Goal: Information Seeking & Learning: Learn about a topic

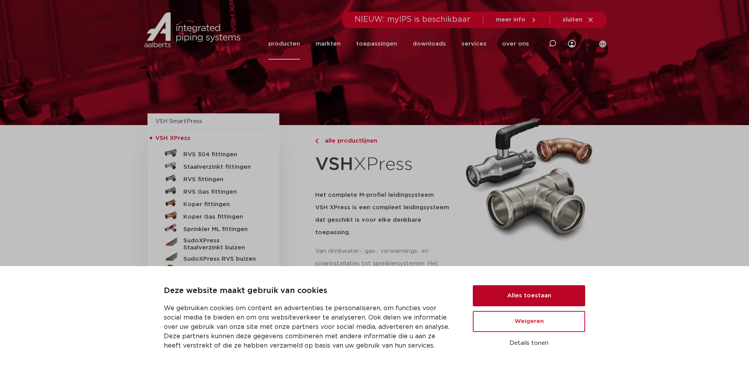
click at [515, 295] on button "Alles toestaan" at bounding box center [528, 295] width 112 height 21
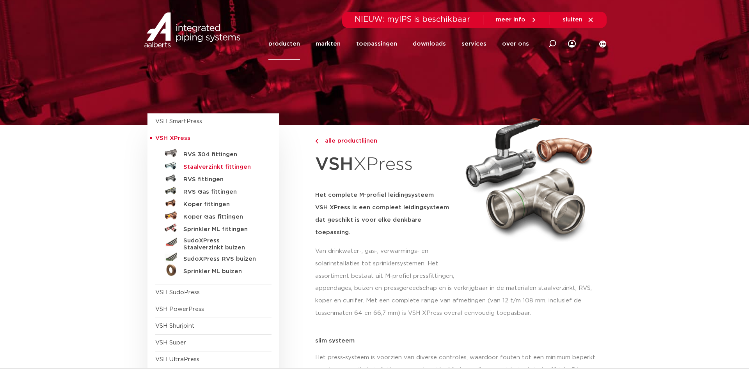
click at [238, 169] on h5 "Staalverzinkt fittingen" at bounding box center [221, 167] width 77 height 7
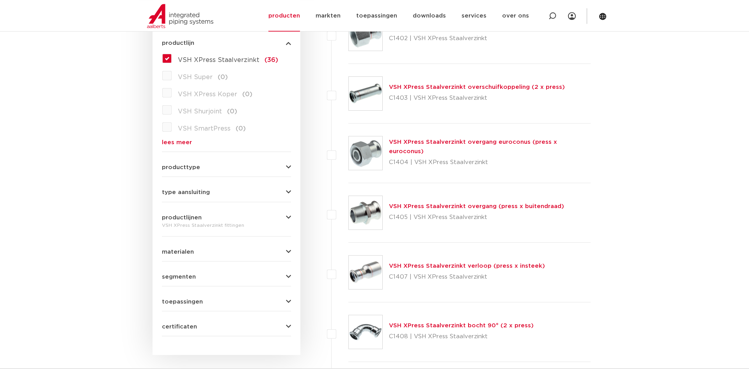
scroll to position [239, 0]
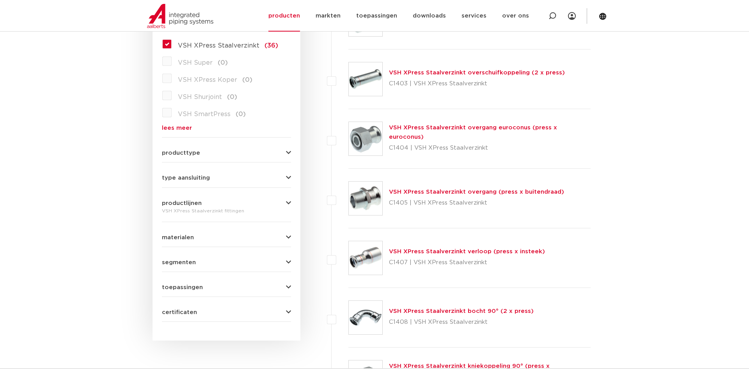
click at [193, 157] on form "zoek op naam of productnummer alle categorieën fittingen fittingen afsluiters b…" at bounding box center [226, 135] width 129 height 373
click at [194, 153] on span "producttype" at bounding box center [181, 153] width 38 height 6
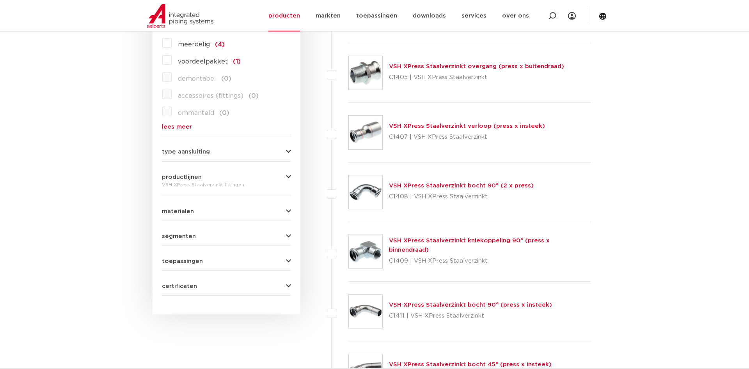
scroll to position [398, 0]
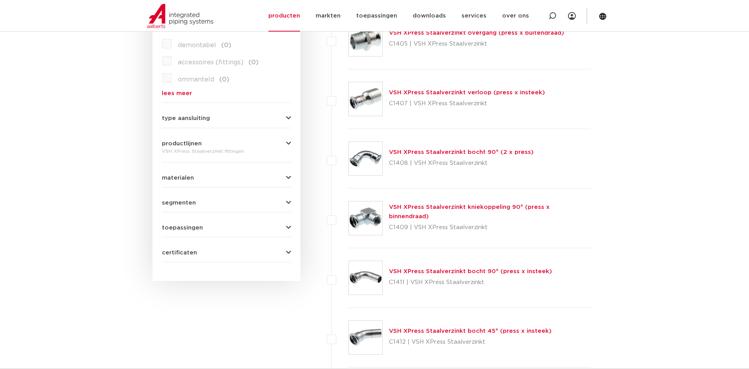
click at [191, 119] on span "type aansluiting" at bounding box center [186, 118] width 48 height 6
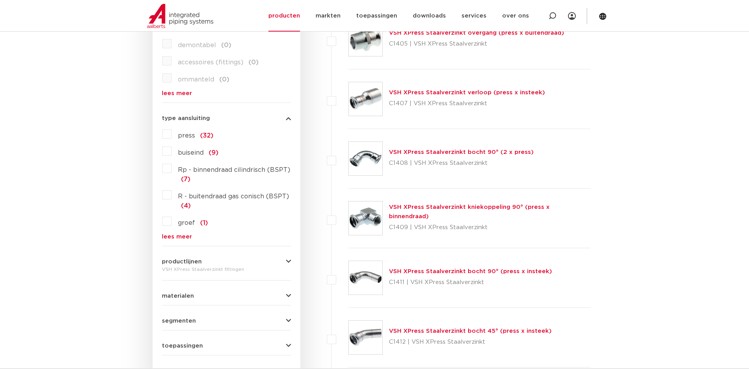
click at [172, 135] on label "press (32)" at bounding box center [193, 134] width 42 height 12
click at [0, 0] on input "press (32)" at bounding box center [0, 0] width 0 height 0
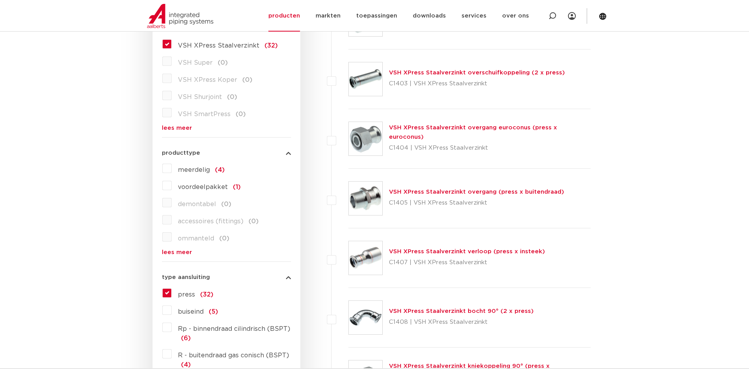
scroll to position [199, 0]
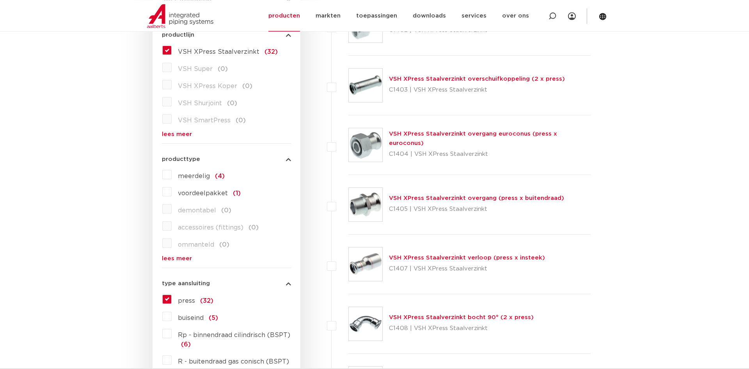
scroll to position [239, 0]
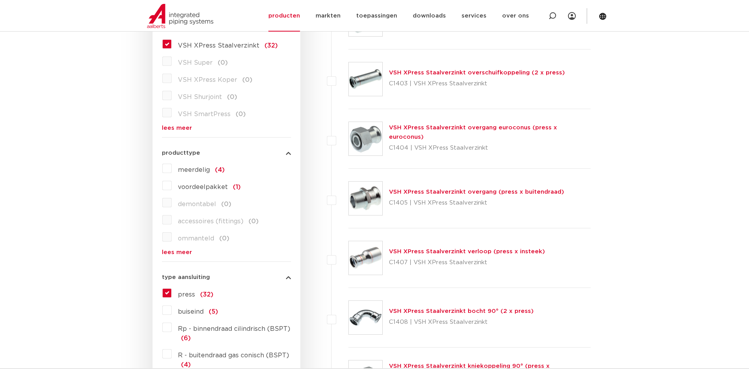
click at [434, 195] on link "VSH XPress Staalverzinkt overgang (press x buitendraad)" at bounding box center [476, 192] width 175 height 6
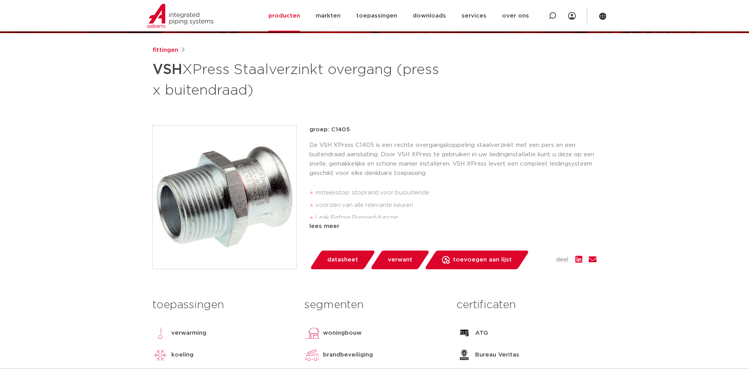
scroll to position [80, 0]
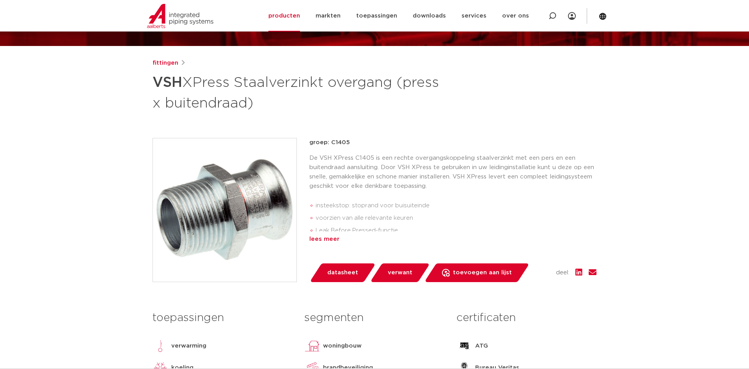
click at [323, 240] on div "lees meer" at bounding box center [452, 239] width 287 height 9
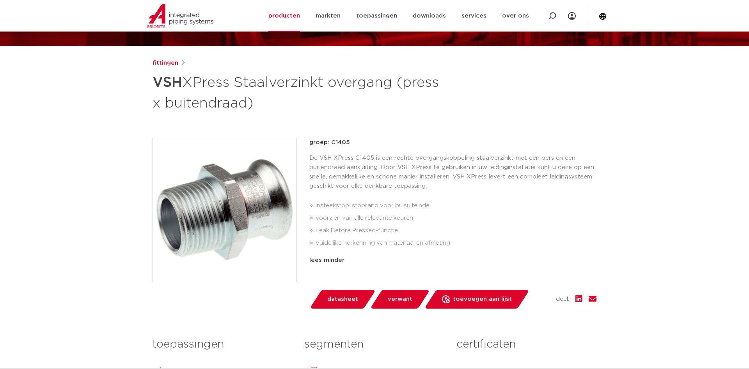
click at [351, 194] on div "De VSH XPress C1405 is een rechte overgangskoppeling staalverzinkt met een pers…" at bounding box center [452, 203] width 287 height 99
click at [320, 259] on div "lees minder" at bounding box center [452, 260] width 287 height 9
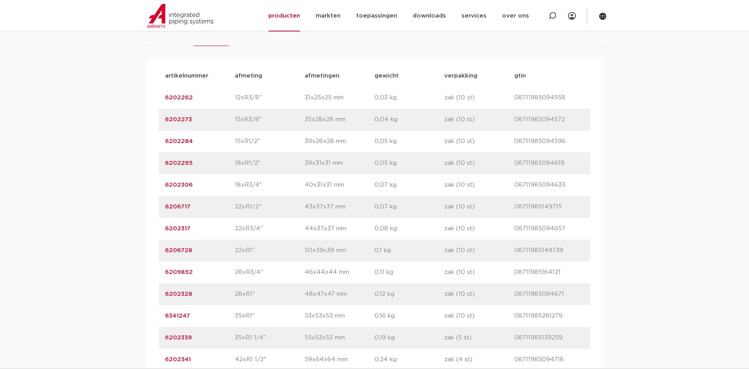
scroll to position [517, 0]
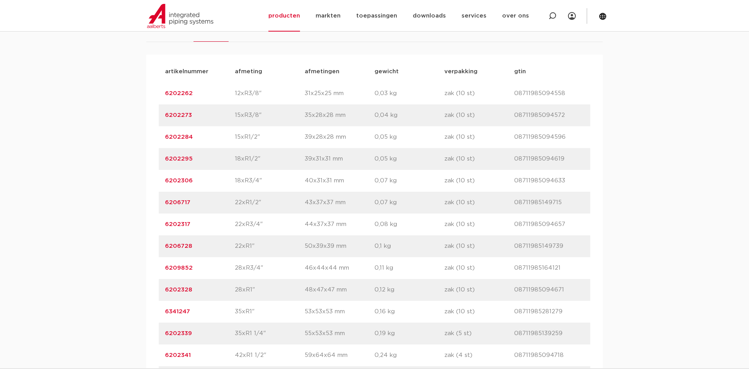
drag, startPoint x: 240, startPoint y: 203, endPoint x: 260, endPoint y: 203, distance: 19.5
click at [260, 203] on p "22xR1/2"" at bounding box center [270, 202] width 70 height 9
click at [267, 205] on p "22xR1/2"" at bounding box center [270, 202] width 70 height 9
drag, startPoint x: 236, startPoint y: 204, endPoint x: 261, endPoint y: 202, distance: 25.0
click at [261, 202] on p "22xR1/2"" at bounding box center [270, 202] width 70 height 9
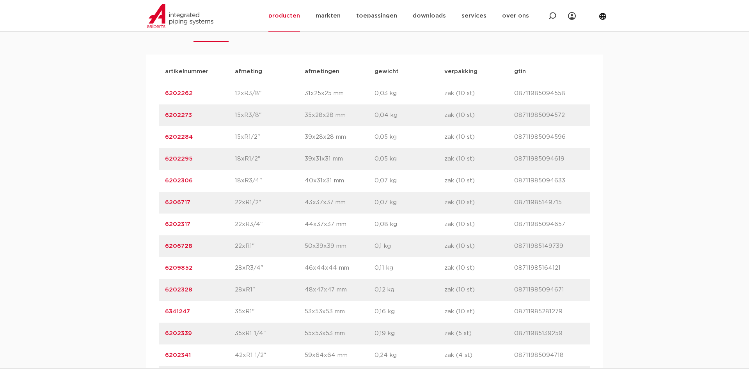
copy p "22xR1/2""
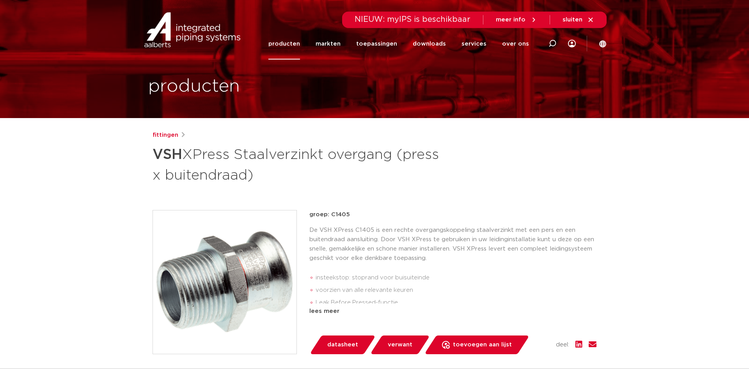
scroll to position [0, 0]
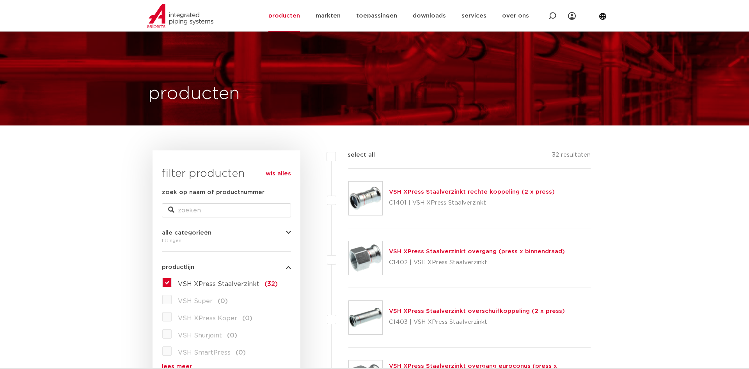
scroll to position [327, 0]
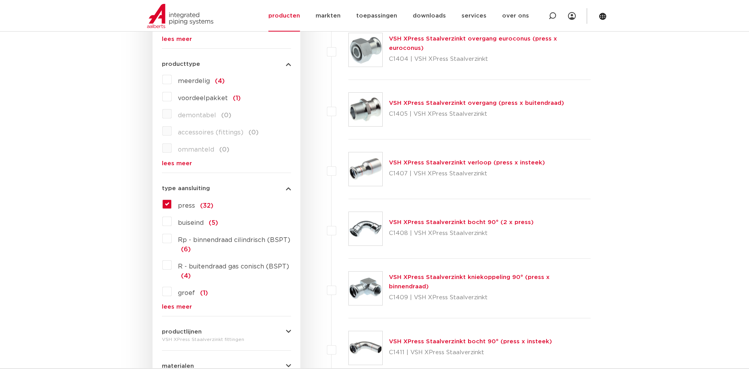
drag, startPoint x: 432, startPoint y: 225, endPoint x: 474, endPoint y: 230, distance: 42.8
click at [432, 225] on link "VSH XPress Staalverzinkt bocht 90° (2 x press)" at bounding box center [461, 222] width 145 height 6
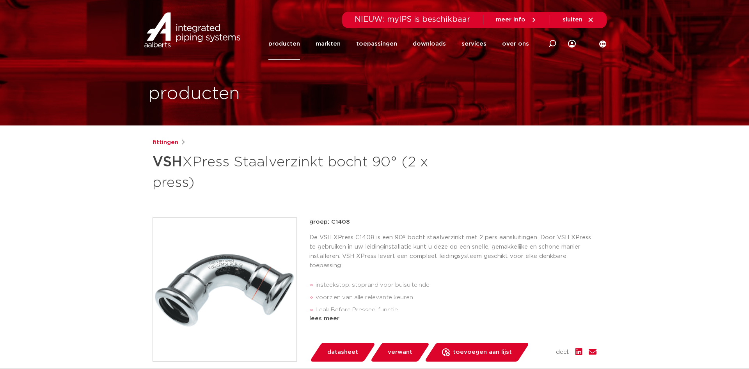
scroll to position [40, 0]
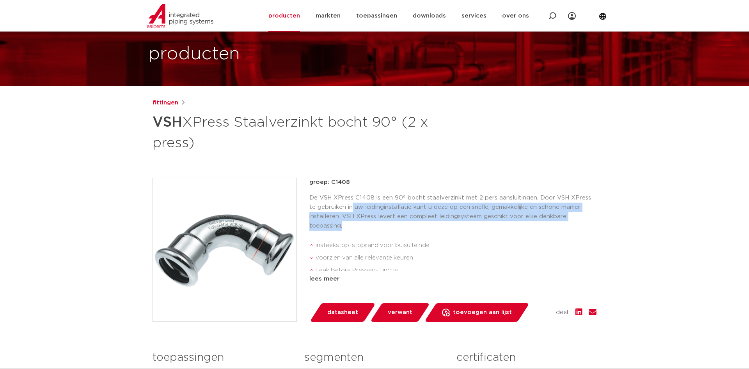
drag, startPoint x: 345, startPoint y: 207, endPoint x: 434, endPoint y: 240, distance: 94.4
click at [425, 226] on p "De VSH XPress C1408 is een 90º bocht staalverzinkt met 2 pers aansluitingen. Do…" at bounding box center [452, 211] width 287 height 37
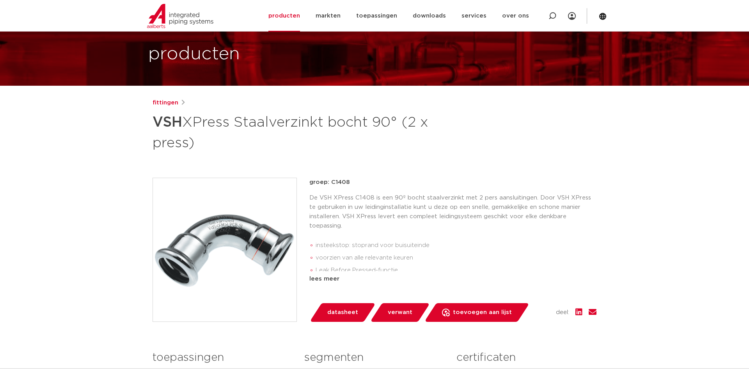
click at [441, 249] on li "insteekstop: stoprand voor buisuiteinde" at bounding box center [455, 245] width 281 height 12
click at [332, 278] on div "lees meer" at bounding box center [452, 278] width 287 height 9
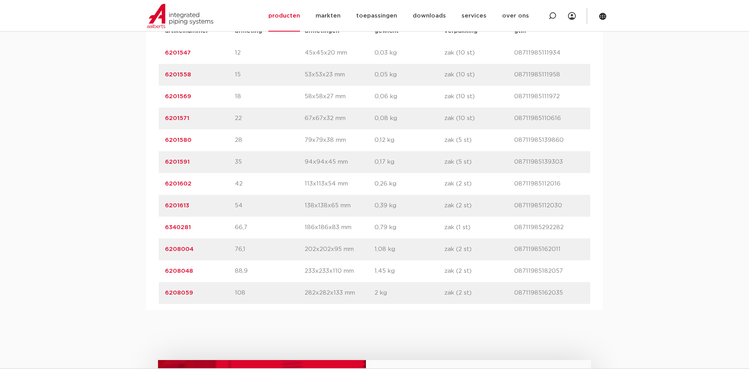
scroll to position [596, 0]
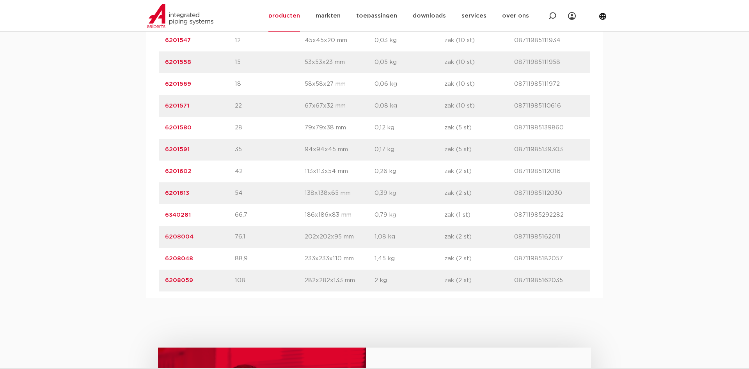
click at [405, 296] on div "artikelnummer afmeting [GEOGRAPHIC_DATA] gewicht verpakking gtin artikelnummer …" at bounding box center [374, 150] width 456 height 296
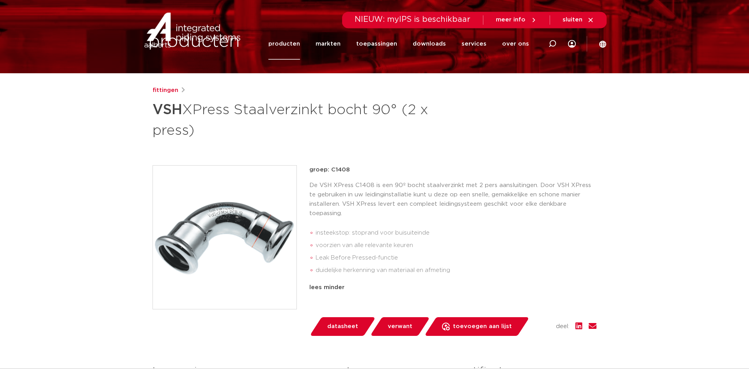
scroll to position [1, 0]
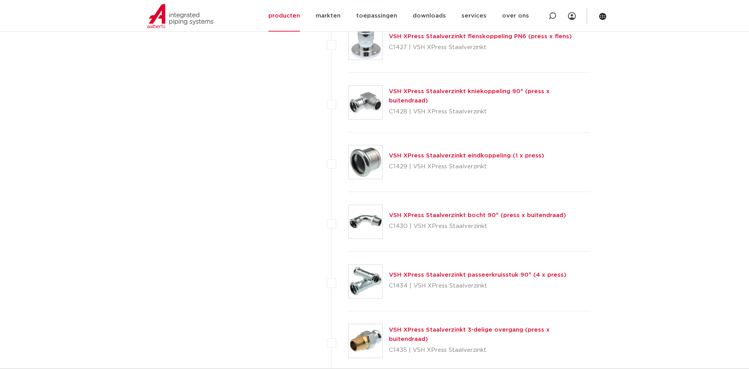
scroll to position [1132, 0]
